Goal: Transaction & Acquisition: Purchase product/service

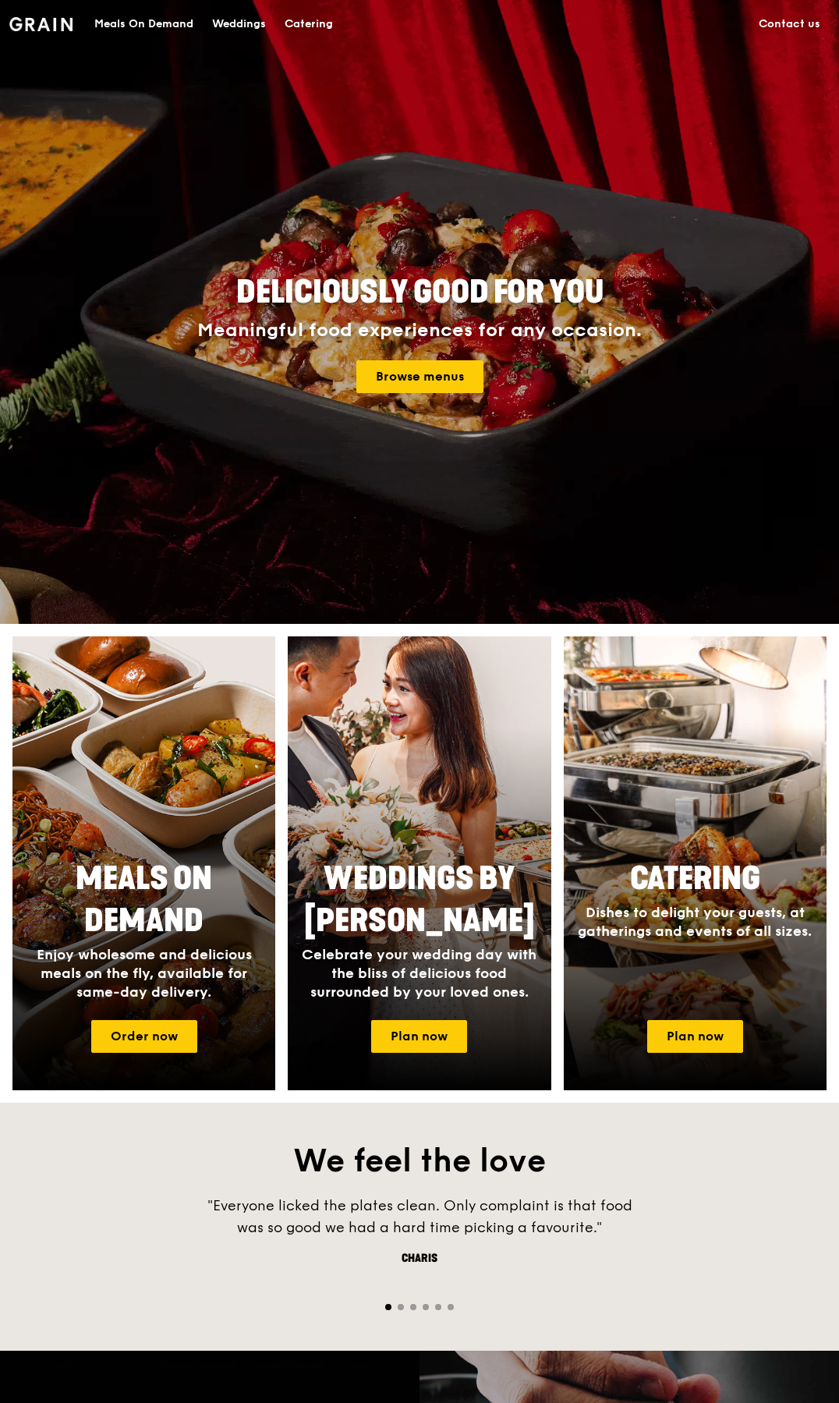
click at [154, 26] on div "Meals On Demand" at bounding box center [143, 24] width 99 height 47
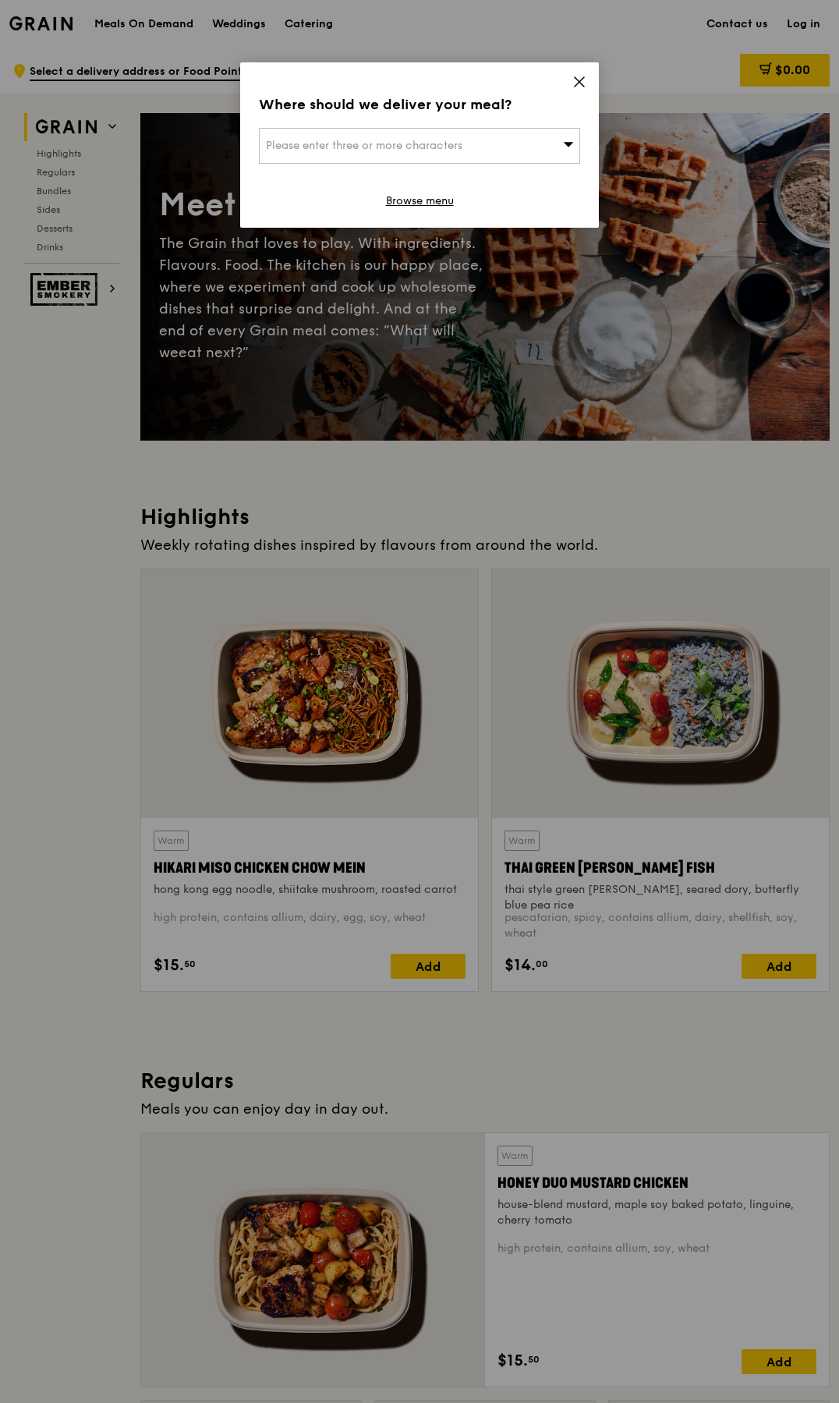
click at [588, 86] on div "Where should we deliver your meal? Please enter three or more characters Browse…" at bounding box center [419, 144] width 359 height 165
click at [594, 81] on div "Where should we deliver your meal? Please enter three or more characters Browse…" at bounding box center [419, 144] width 359 height 165
click at [584, 80] on icon at bounding box center [580, 82] width 14 height 14
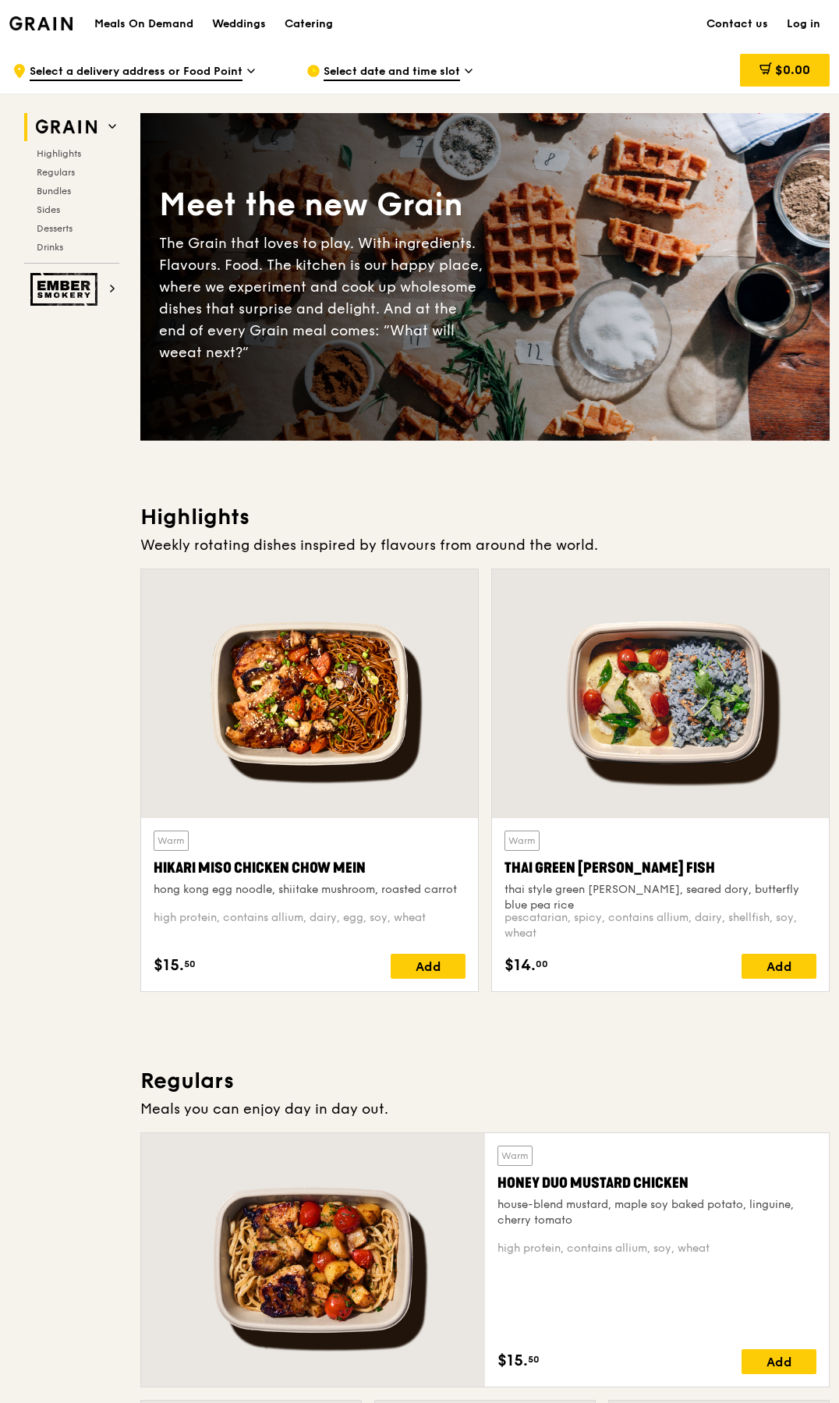
click at [402, 71] on span "Select date and time slot" at bounding box center [392, 72] width 137 height 17
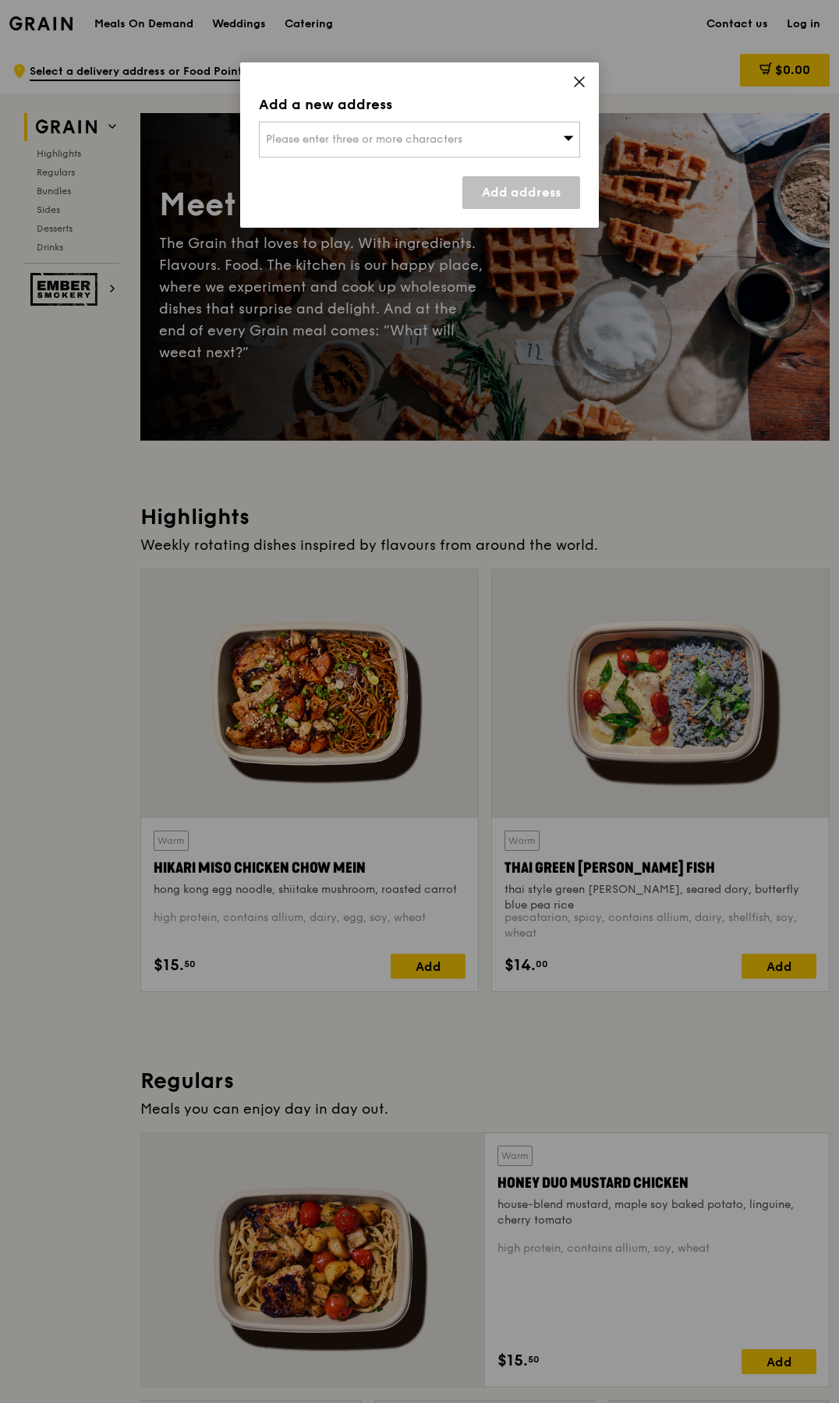
click at [484, 116] on div "Add a new address Please enter three or more characters Add address" at bounding box center [419, 144] width 359 height 165
click at [477, 127] on div "Please enter three or more characters" at bounding box center [419, 140] width 321 height 36
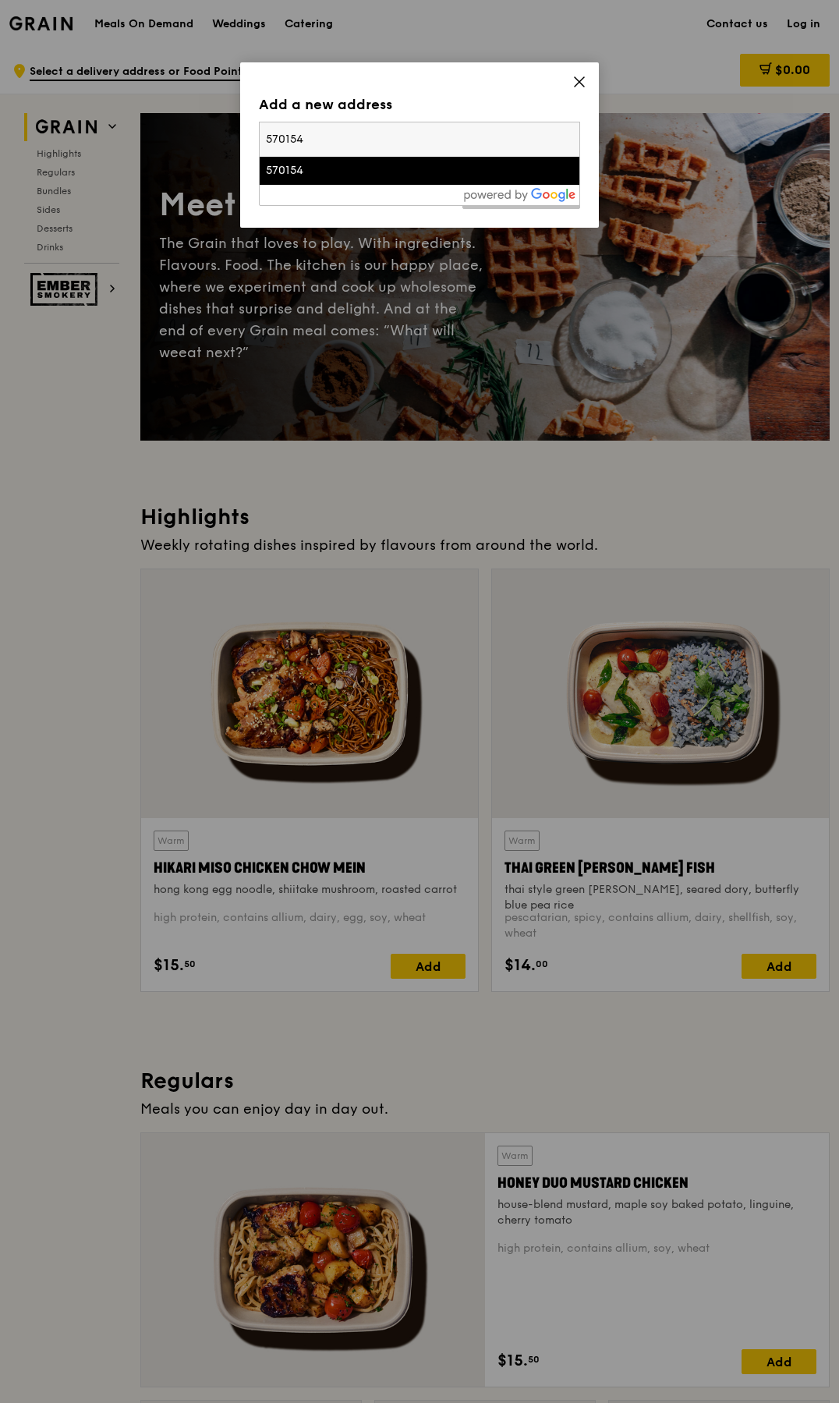
type input "570154"
click at [400, 166] on div "[STREET_ADDRESS]" at bounding box center [381, 171] width 231 height 16
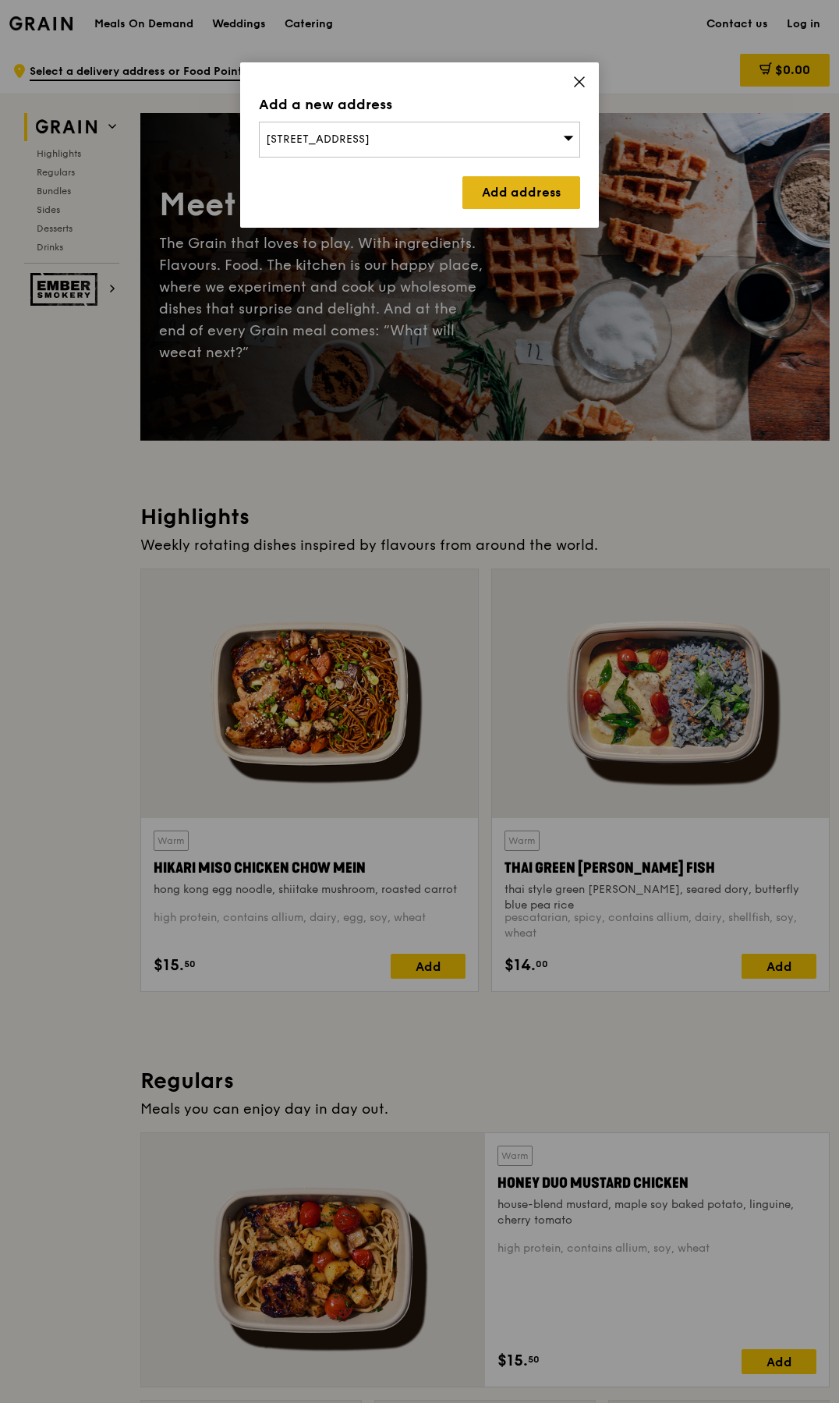
click at [500, 208] on link "Add address" at bounding box center [522, 192] width 118 height 33
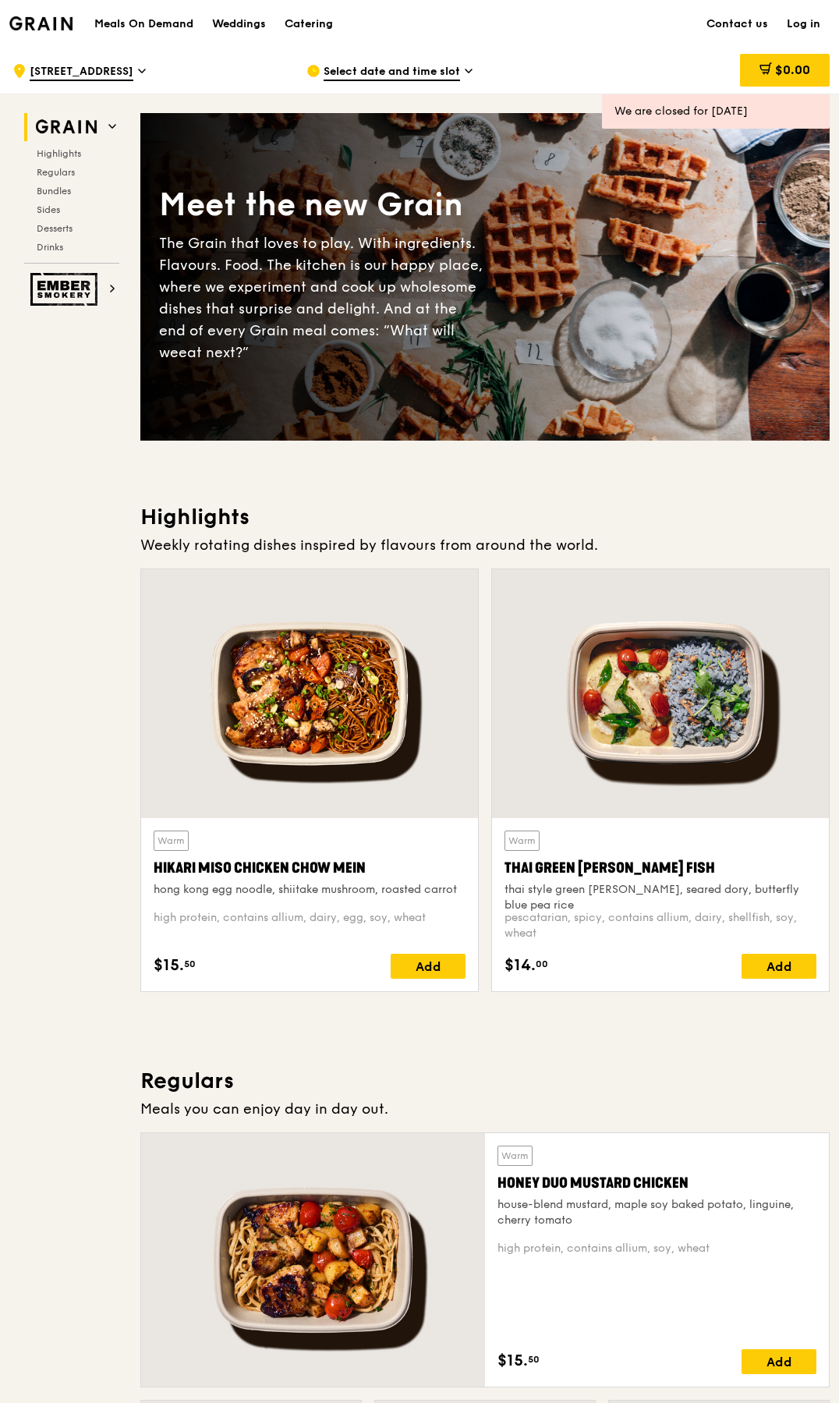
click at [439, 69] on span "Select date and time slot" at bounding box center [392, 72] width 137 height 17
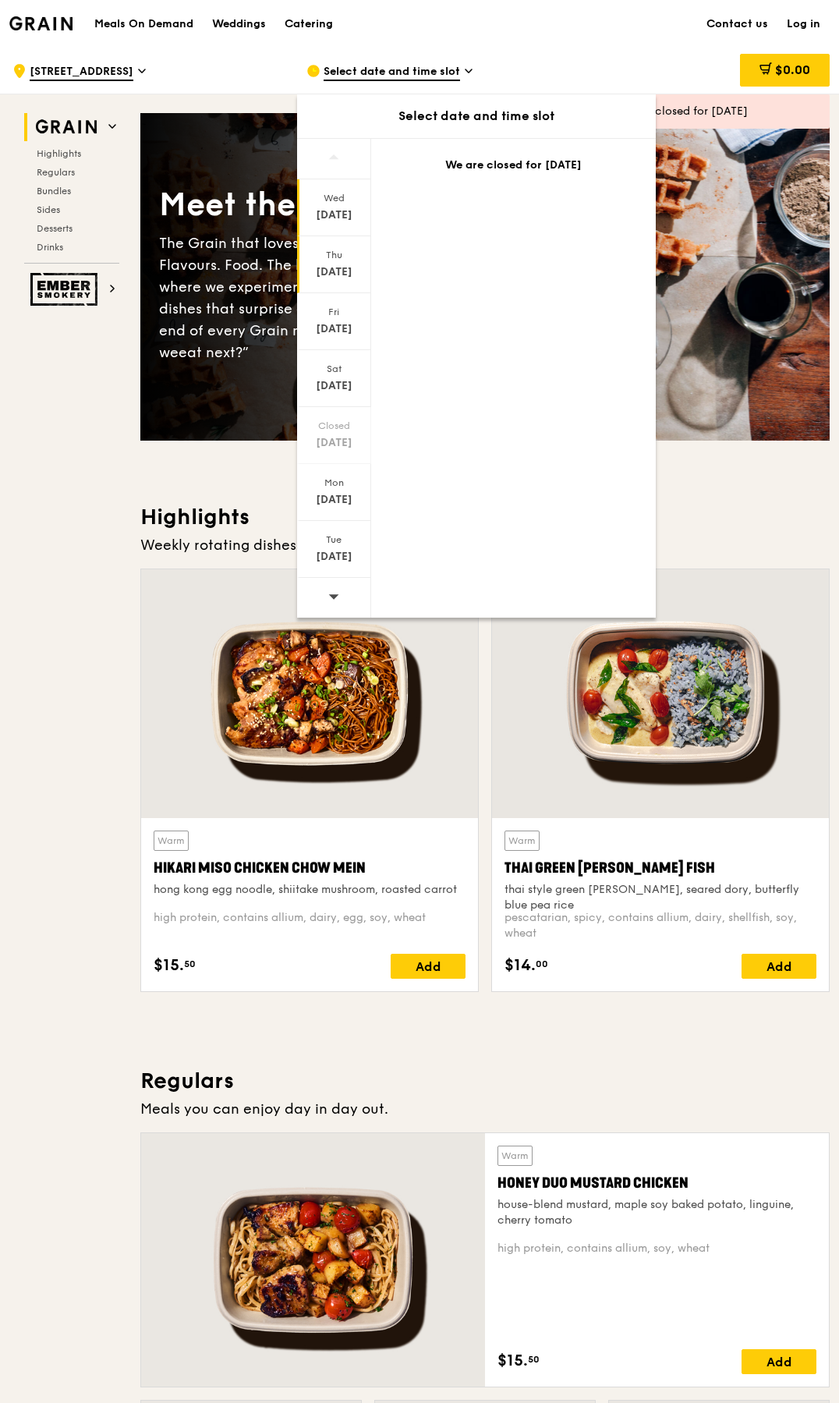
click at [339, 261] on div "Thu" at bounding box center [334, 255] width 69 height 12
